Goal: Information Seeking & Learning: Find specific fact

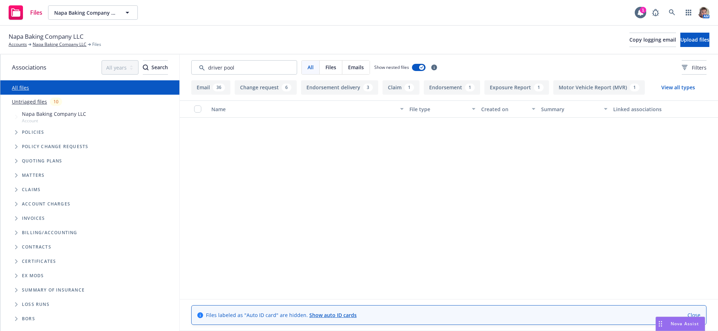
scroll to position [1472, 0]
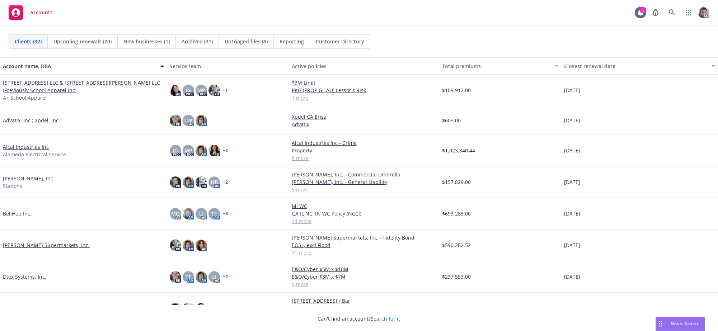
click at [18, 182] on link "[PERSON_NAME], Inc." at bounding box center [29, 179] width 52 height 8
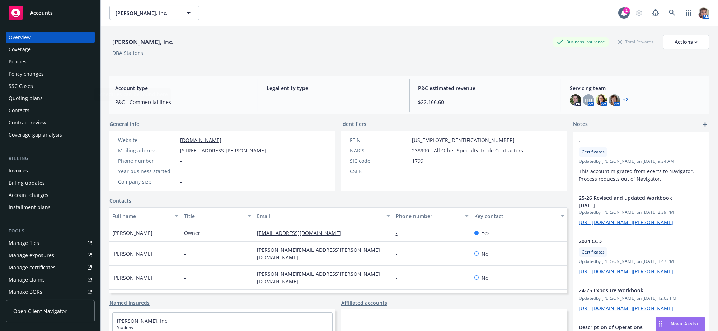
scroll to position [191, 0]
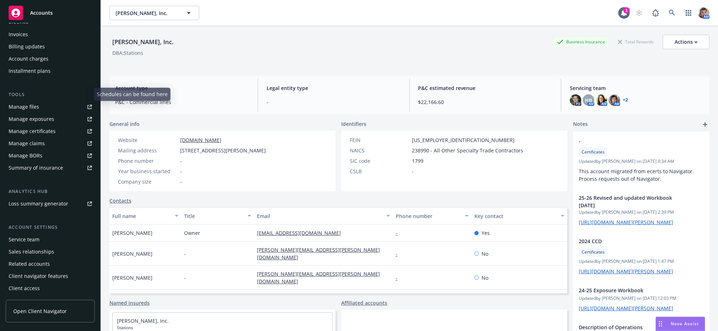
click at [37, 101] on div "Manage files" at bounding box center [24, 106] width 31 height 11
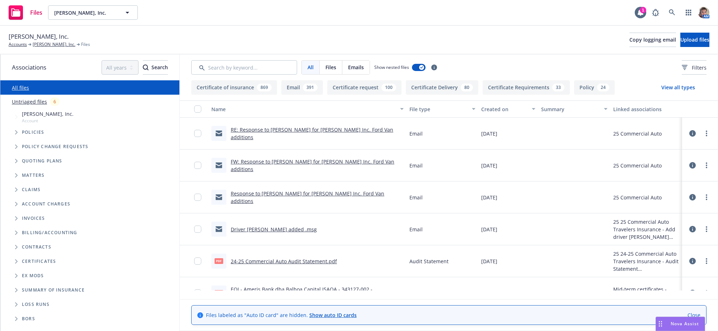
click at [277, 63] on div "All Files Emails Show nested files Filters" at bounding box center [449, 68] width 538 height 26
click at [276, 65] on input "Search by keyword..." at bounding box center [244, 67] width 106 height 14
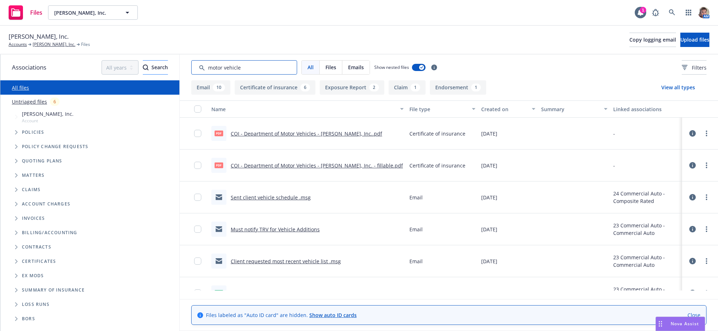
drag, startPoint x: 247, startPoint y: 74, endPoint x: 138, endPoint y: 67, distance: 109.3
click at [138, 67] on div "Associations All years 2027 2026 2025 2024 2023 2022 2021 2020 2019 2018 2017 2…" at bounding box center [359, 193] width 718 height 277
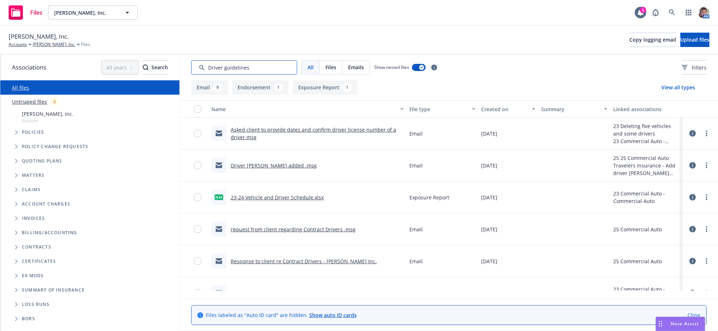
drag, startPoint x: 258, startPoint y: 71, endPoint x: 186, endPoint y: 59, distance: 72.9
click at [186, 59] on div "All Files Emails Show nested files Filters" at bounding box center [449, 68] width 538 height 26
type input "Driver pool"
drag, startPoint x: 241, startPoint y: 69, endPoint x: 113, endPoint y: 74, distance: 128.6
click at [115, 74] on div "Associations All years 2027 2026 2025 2024 2023 2022 2021 2020 2019 2018 2017 2…" at bounding box center [359, 193] width 718 height 277
